Goal: Task Accomplishment & Management: Understand process/instructions

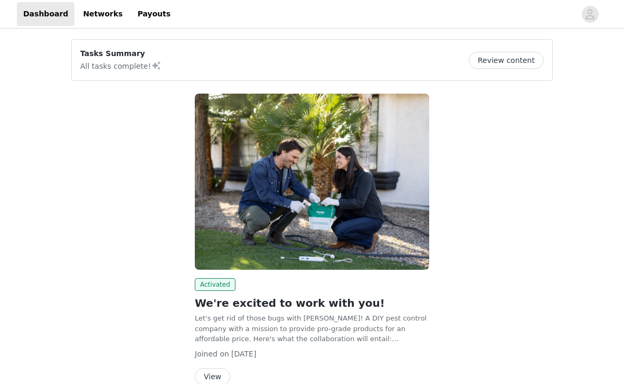
click at [216, 330] on div "Activated We're excited to work with you! Let's get rid of those bugs with [PER…" at bounding box center [312, 241] width 247 height 308
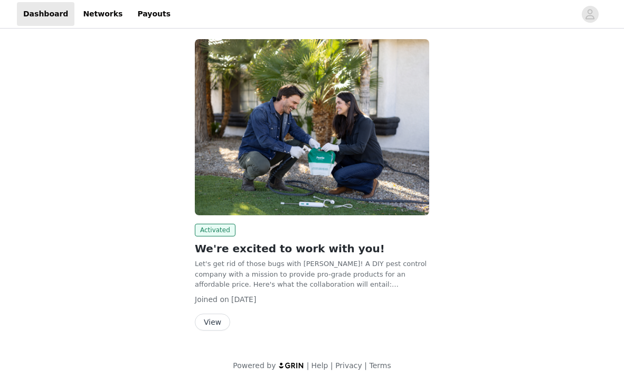
click at [213, 325] on button "View" at bounding box center [212, 321] width 35 height 17
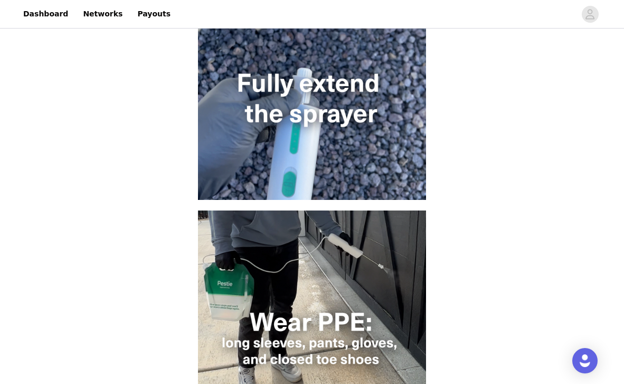
scroll to position [496, 0]
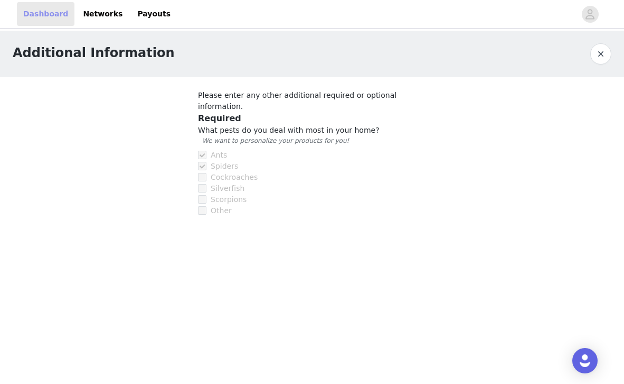
click at [48, 15] on link "Dashboard" at bounding box center [46, 14] width 58 height 24
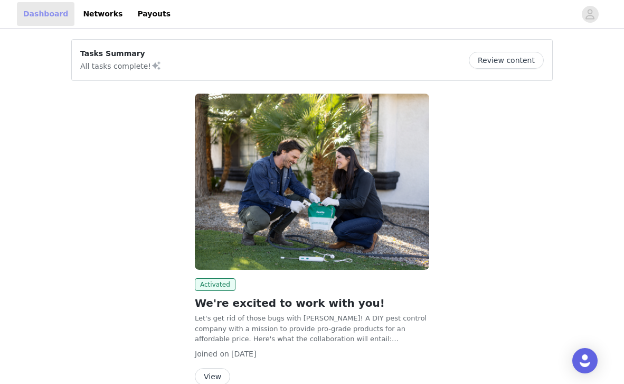
scroll to position [55, 0]
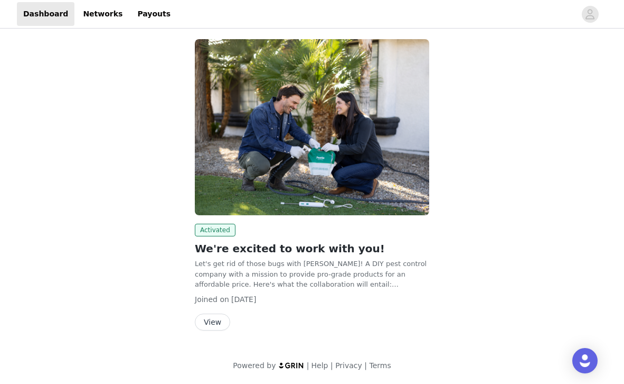
click at [212, 324] on button "View" at bounding box center [212, 321] width 35 height 17
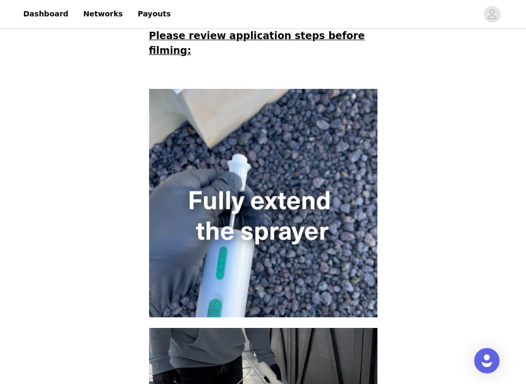
scroll to position [77, 0]
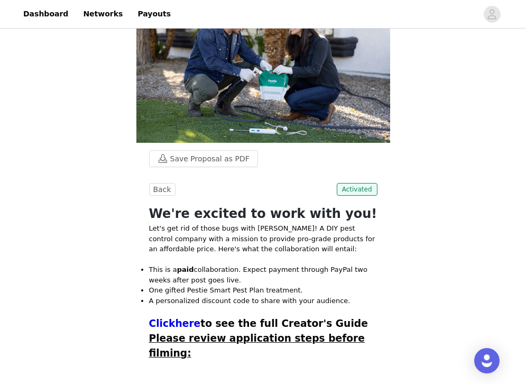
click at [245, 332] on span "Please review application steps before filming:" at bounding box center [257, 345] width 216 height 26
click at [175, 317] on link "here" at bounding box center [187, 322] width 25 height 11
